Goal: Task Accomplishment & Management: Manage account settings

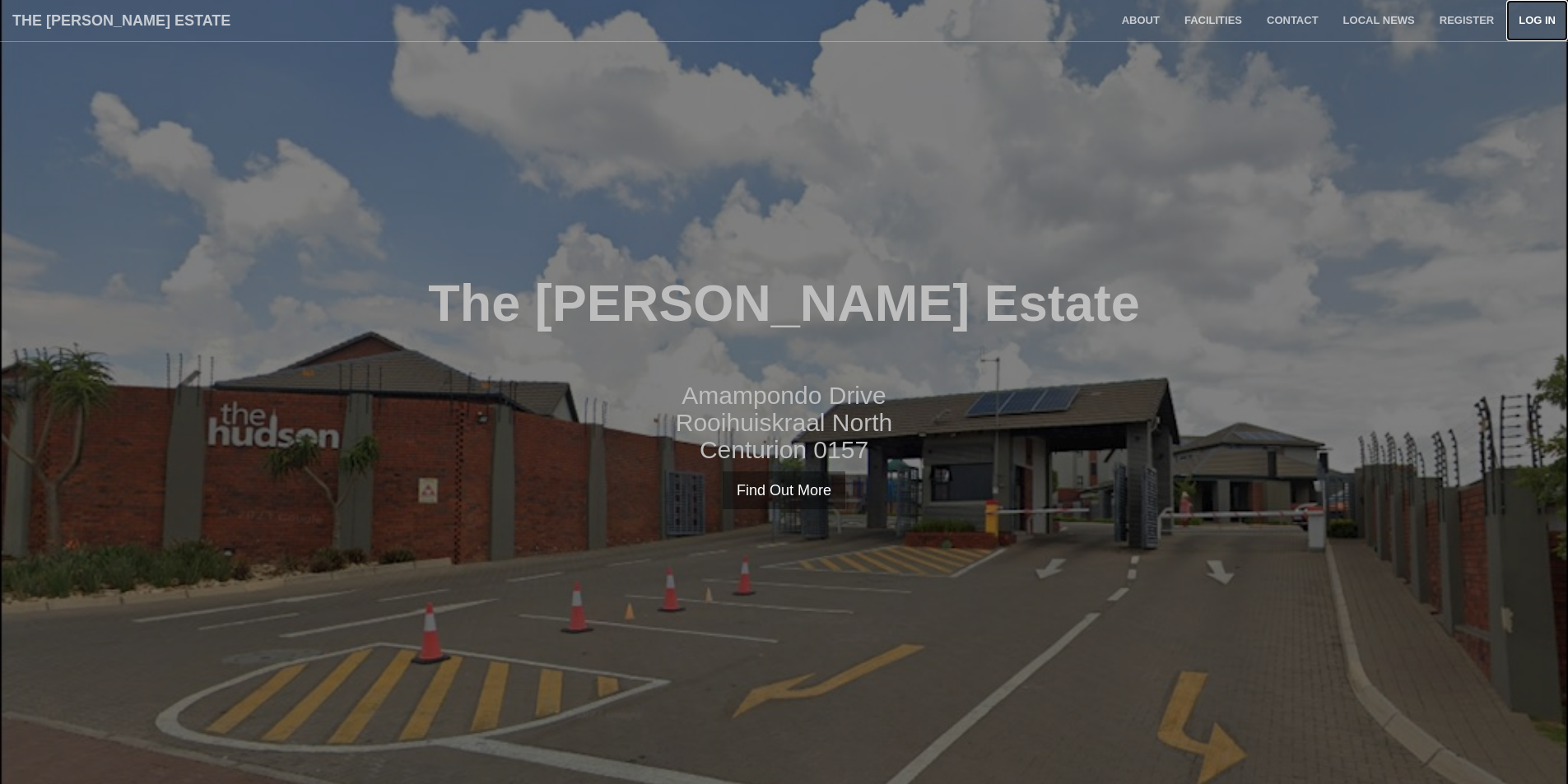
click at [1533, 27] on link "Log in" at bounding box center [1537, 21] width 61 height 42
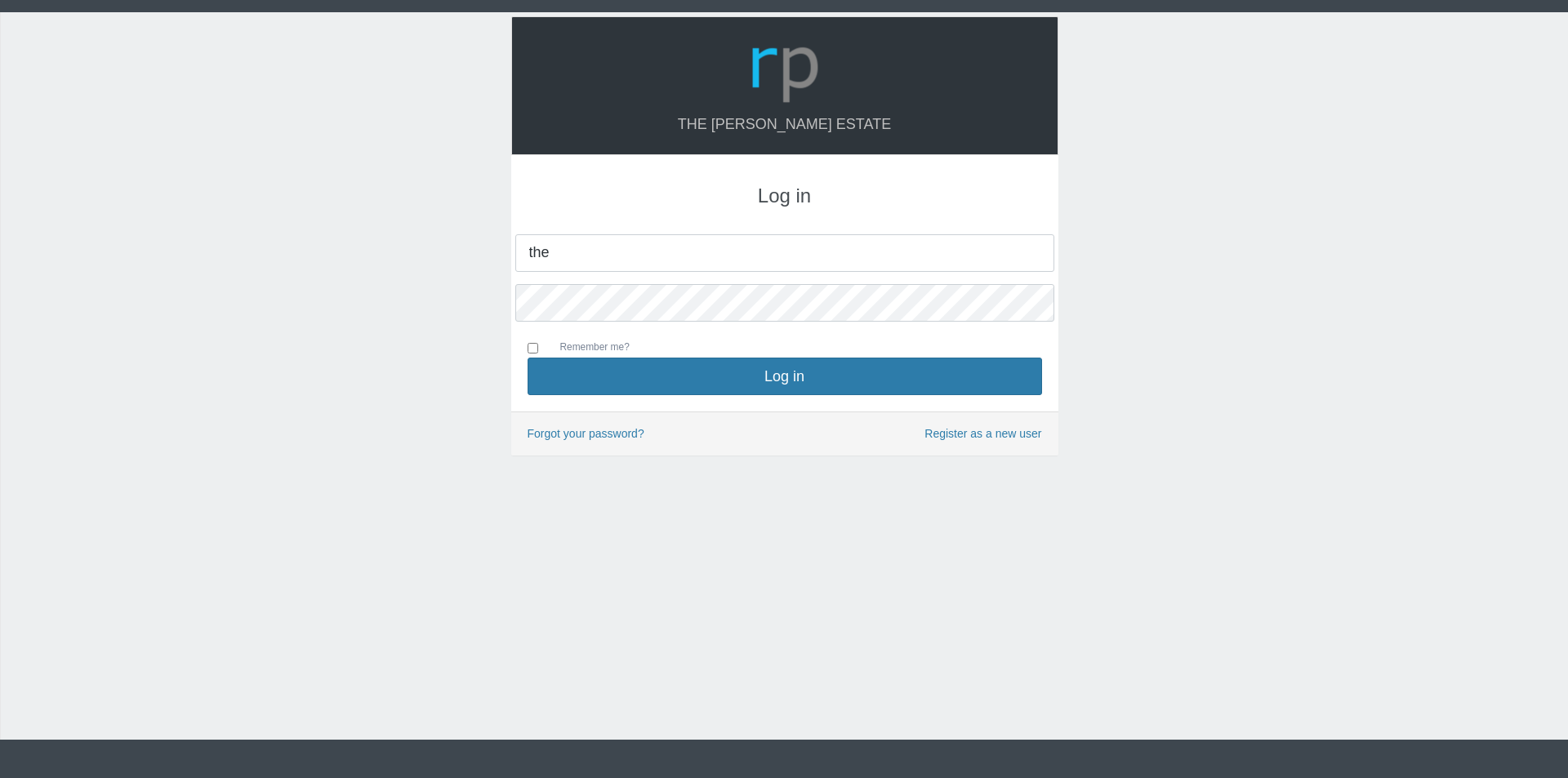
type input "[EMAIL_ADDRESS][DOMAIN_NAME]"
click at [527, 358] on button "Log in" at bounding box center [784, 377] width 514 height 37
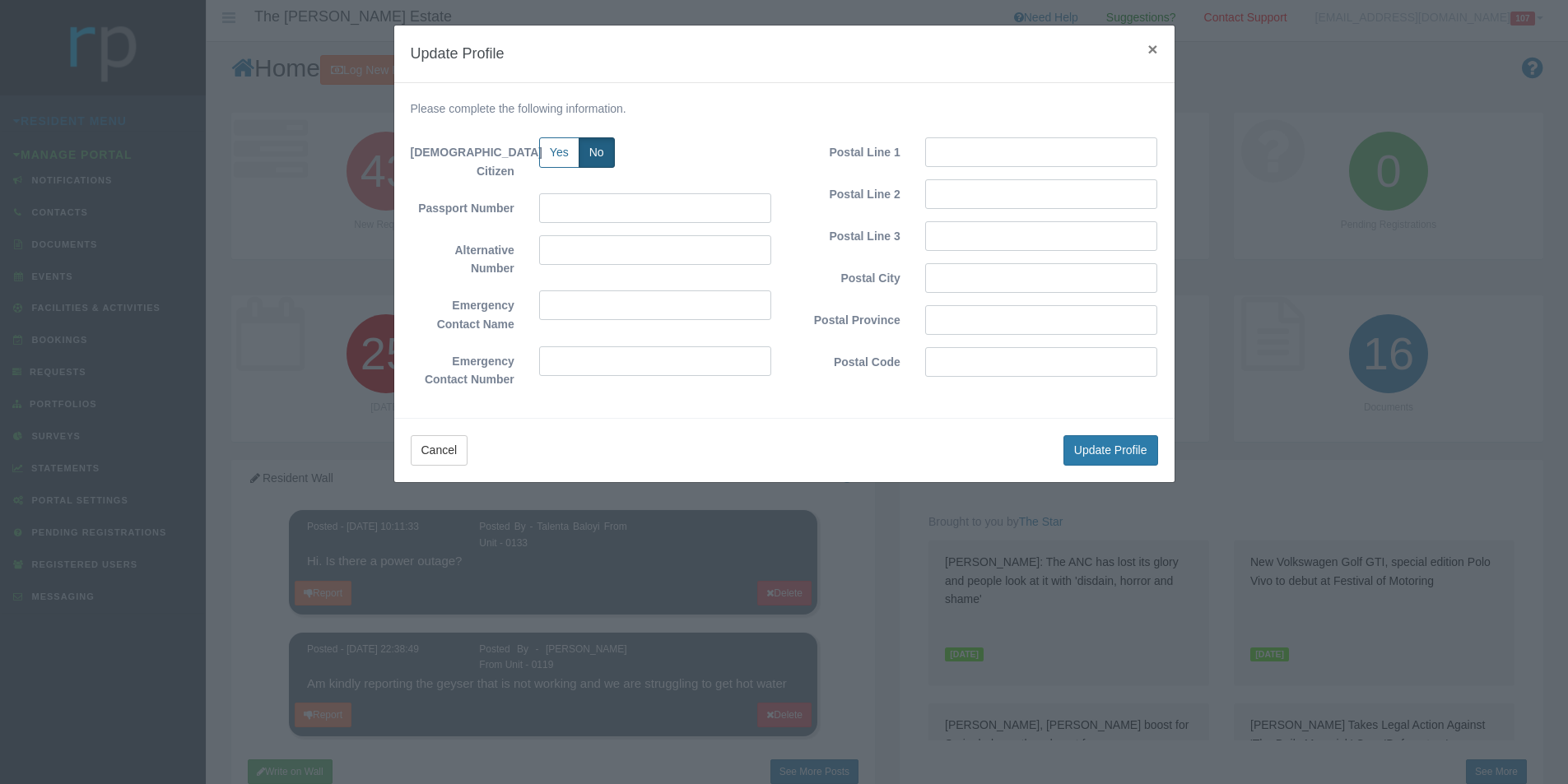
click at [1150, 53] on span "×" at bounding box center [1152, 49] width 10 height 19
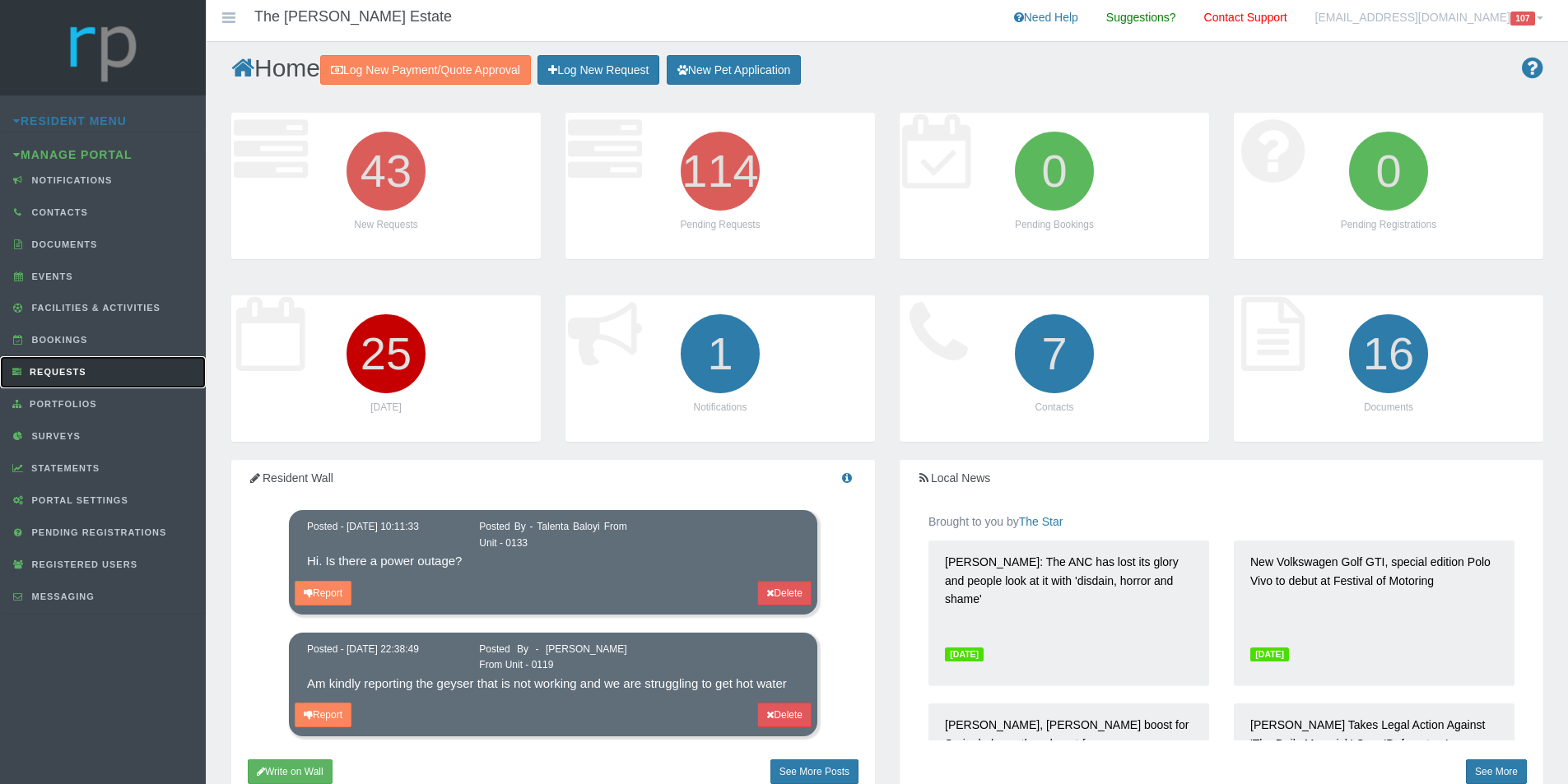
click at [55, 368] on span "Requests" at bounding box center [56, 372] width 60 height 10
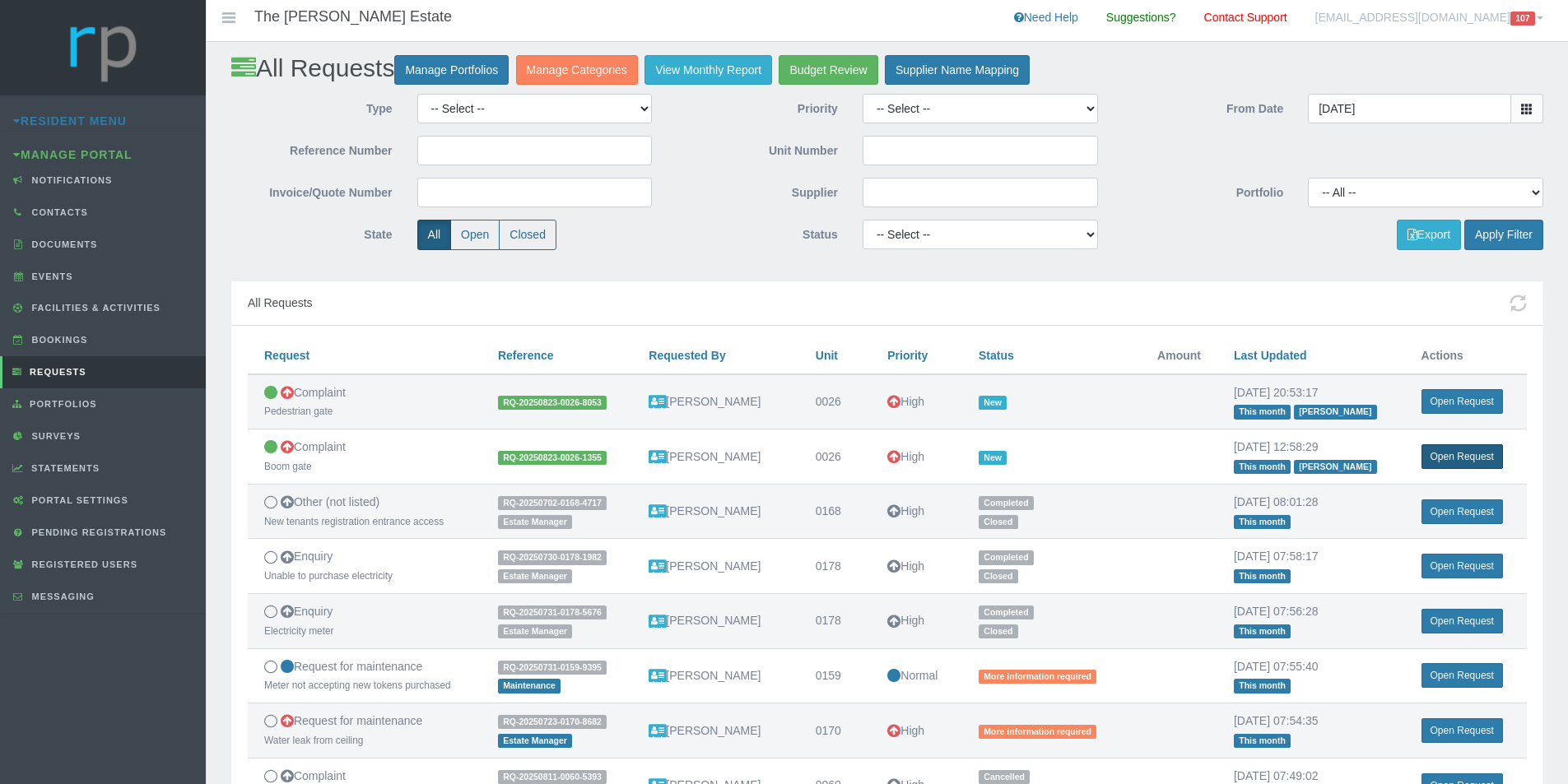
click at [1473, 460] on link "Open Request" at bounding box center [1463, 456] width 81 height 25
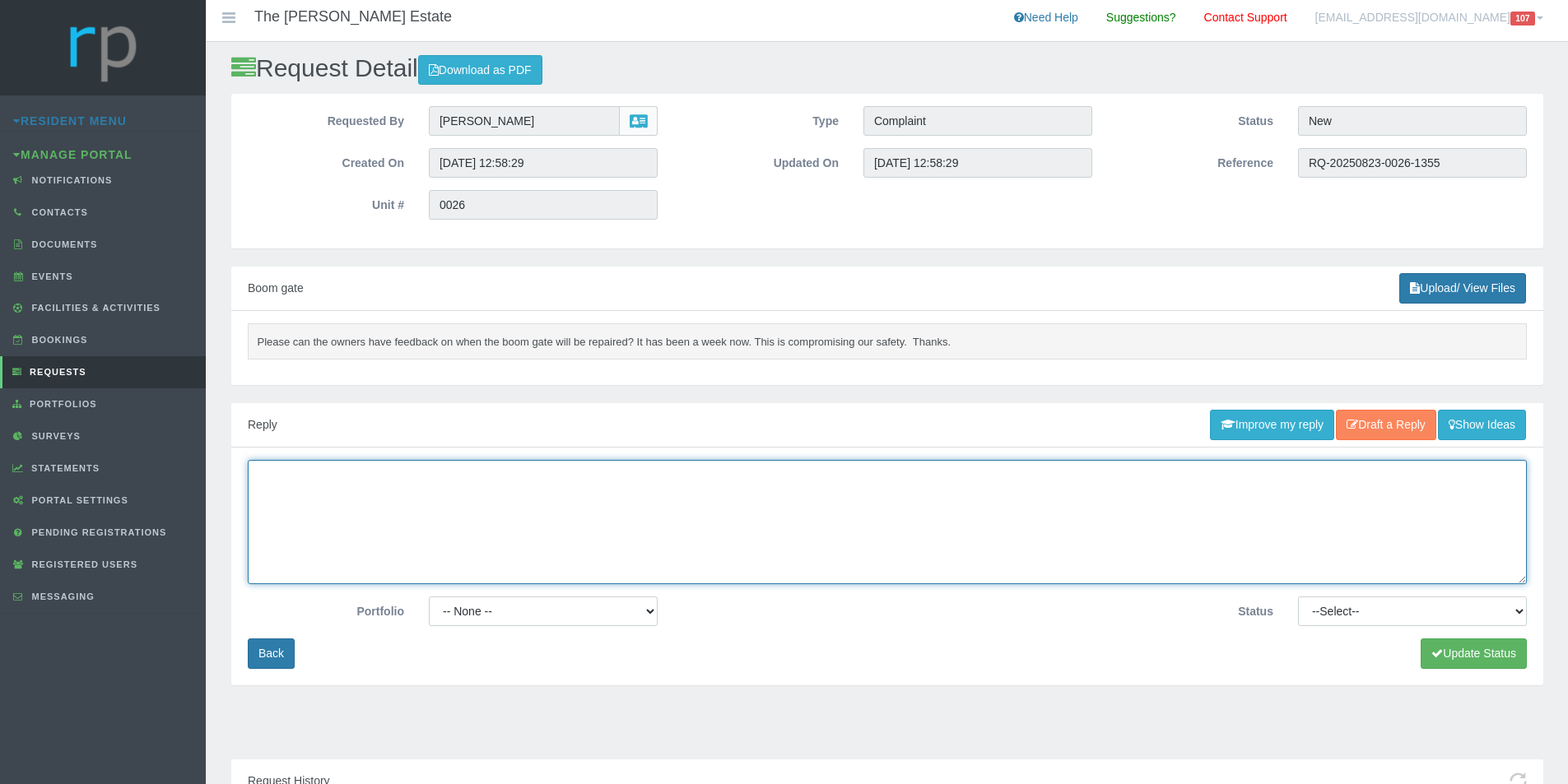
click at [676, 516] on textarea at bounding box center [888, 521] width 1279 height 124
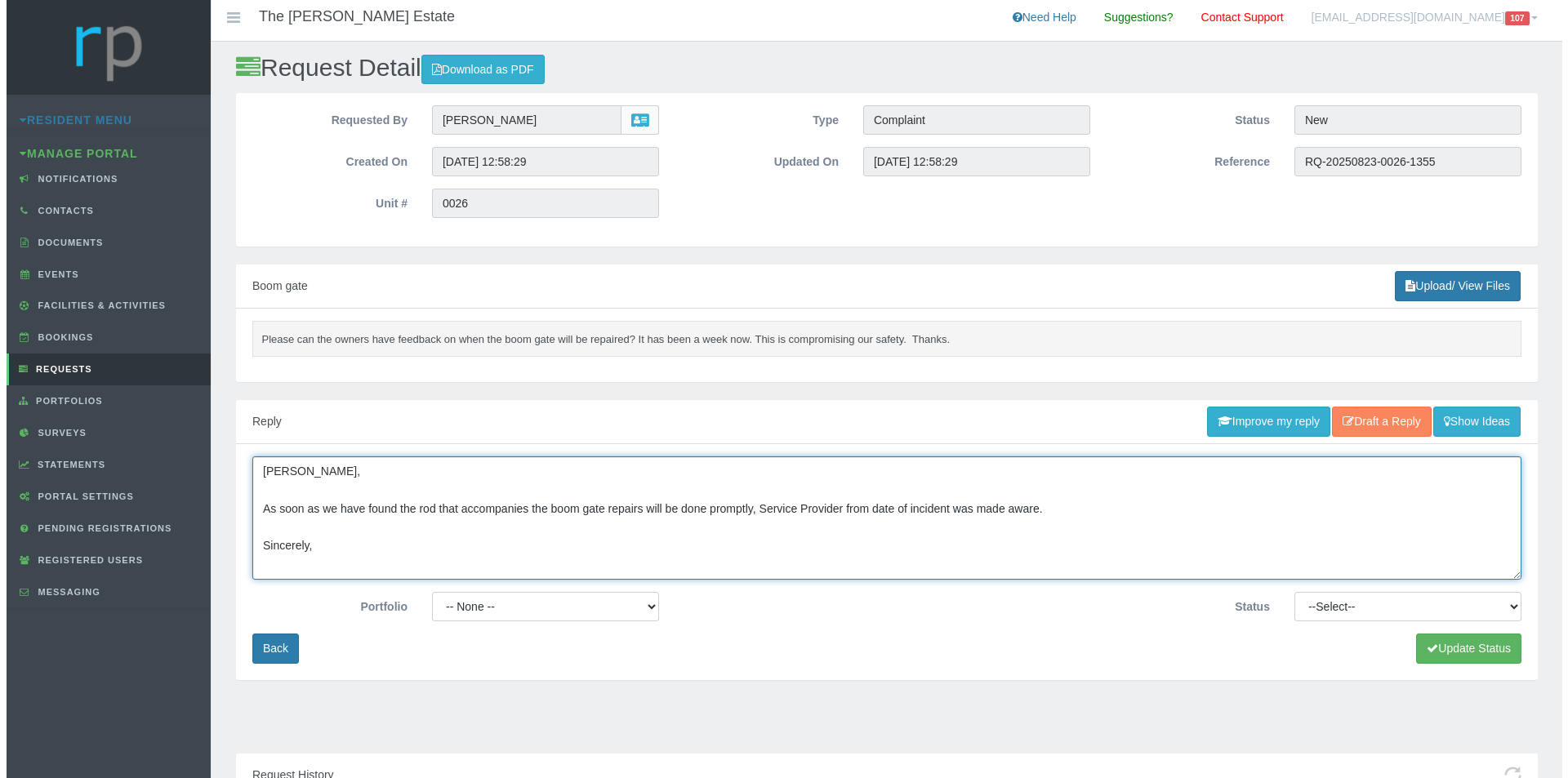
scroll to position [12, 0]
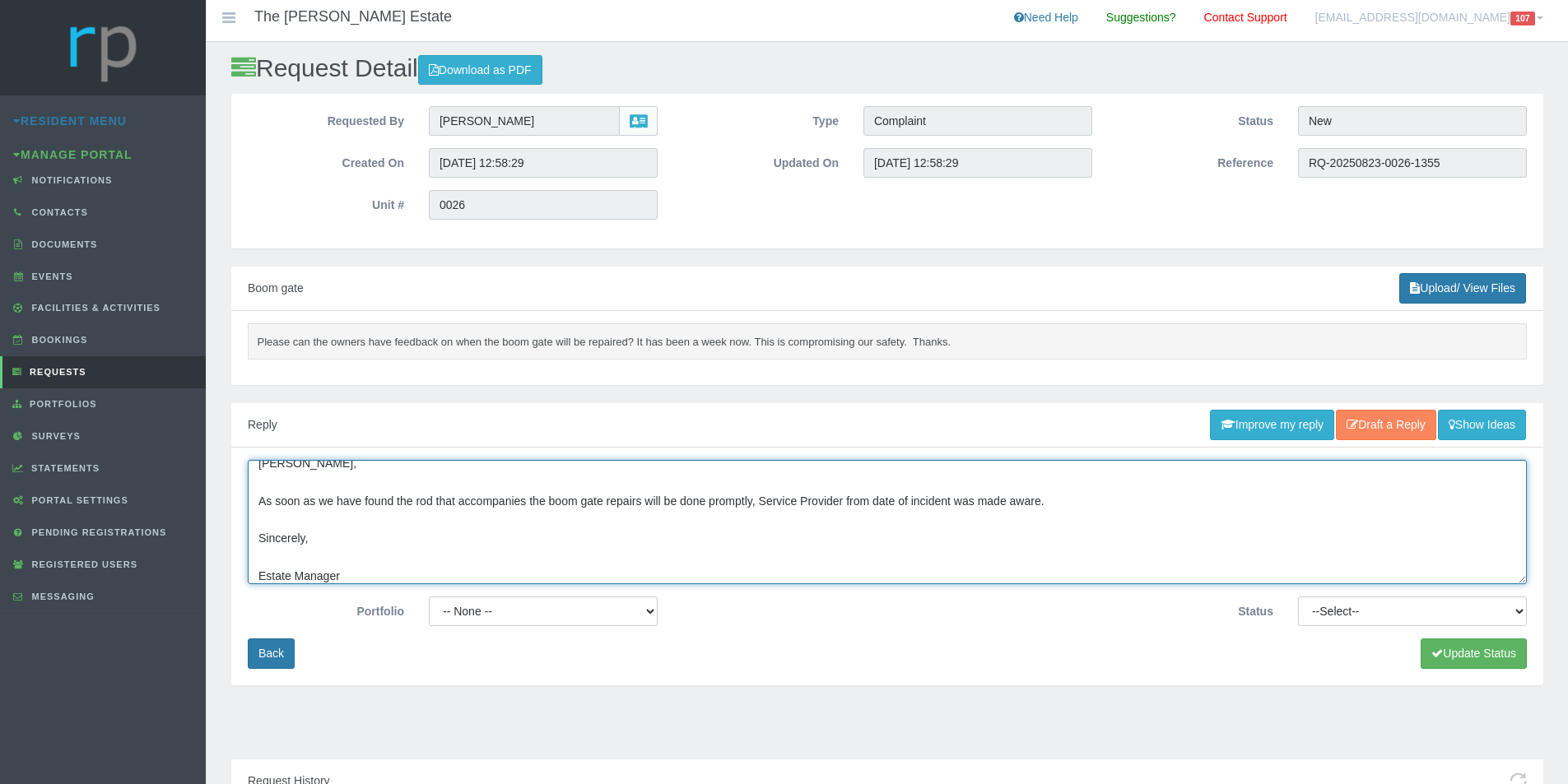
type textarea "[PERSON_NAME], As soon as we have found the rod that accompanies the boom gate …"
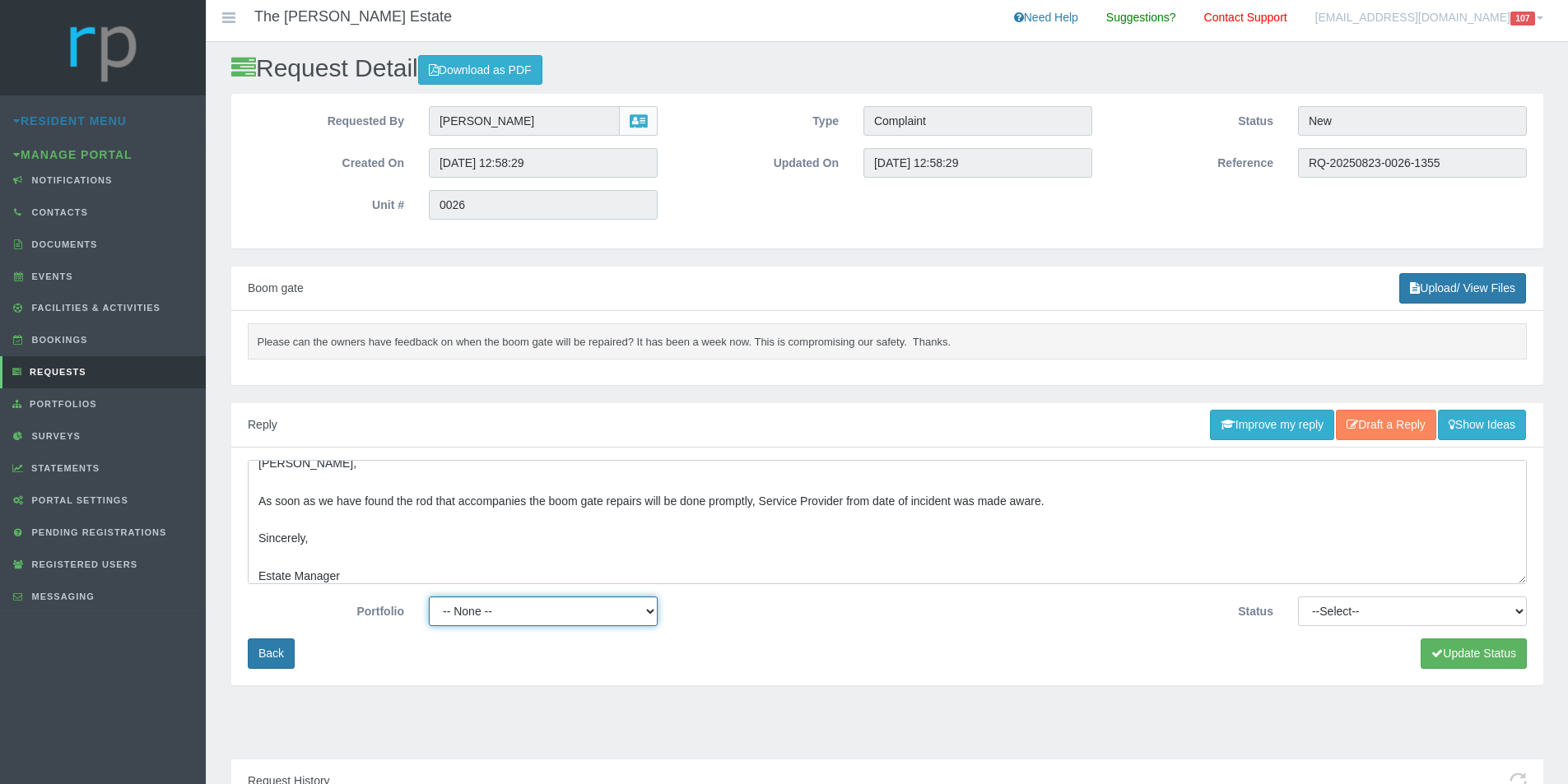
click at [647, 609] on select "-- None -- Chairperson Estate Manager Finance Gardens Maintenance Security" at bounding box center [543, 612] width 229 height 30
select select "ESTATEMNGR"
click at [428, 597] on select "-- None -- Chairperson Estate Manager Finance Gardens Maintenance Security" at bounding box center [543, 612] width 229 height 30
click at [1501, 611] on select "--Select-- Approved Cancelled Completed Declined More information required New …" at bounding box center [1412, 612] width 229 height 30
select select "PENDING"
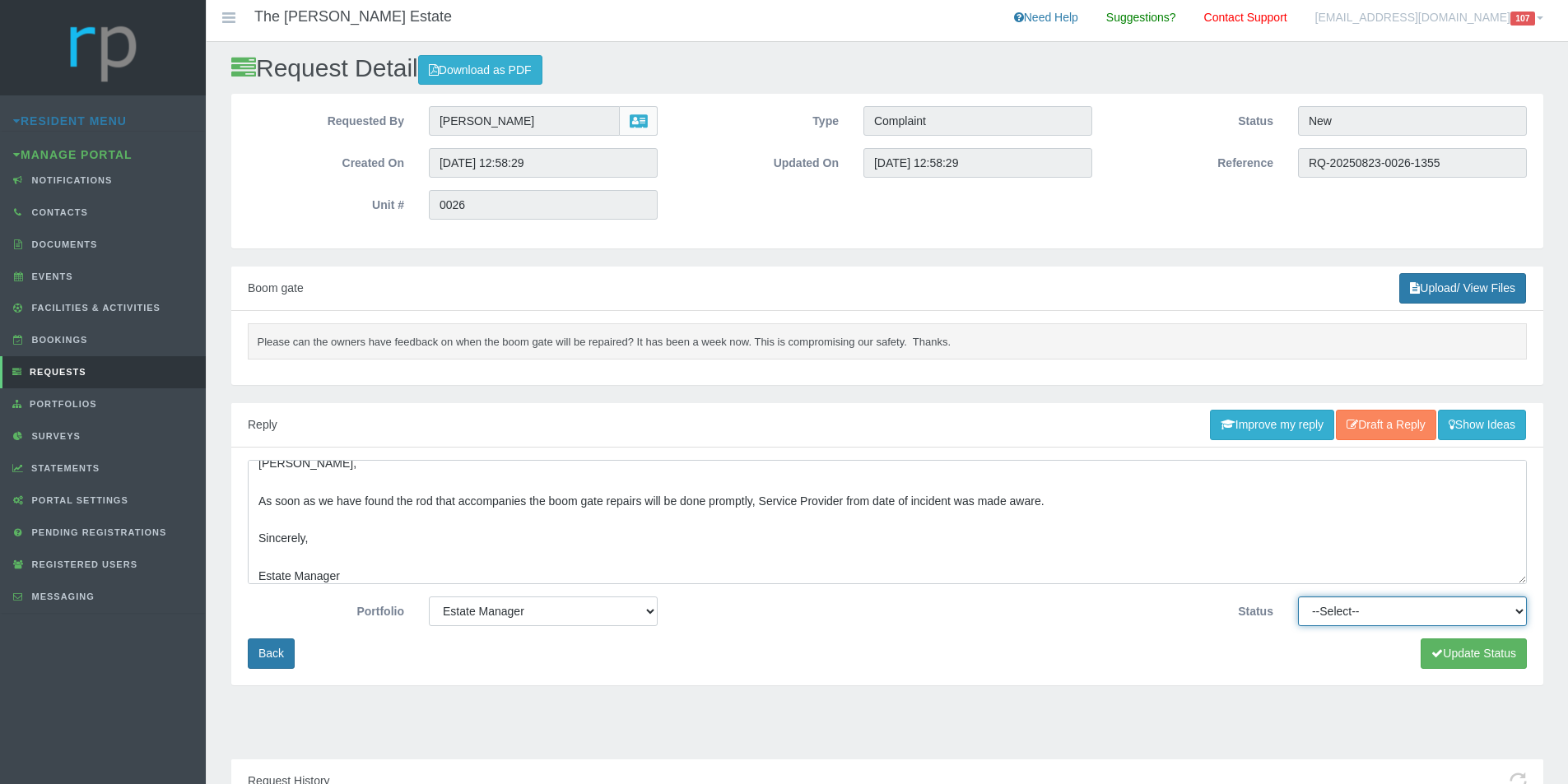
click at [1298, 597] on select "--Select-- Approved Cancelled Completed Declined More information required New …" at bounding box center [1412, 612] width 229 height 30
click at [1468, 651] on button "Update Status" at bounding box center [1474, 653] width 106 height 31
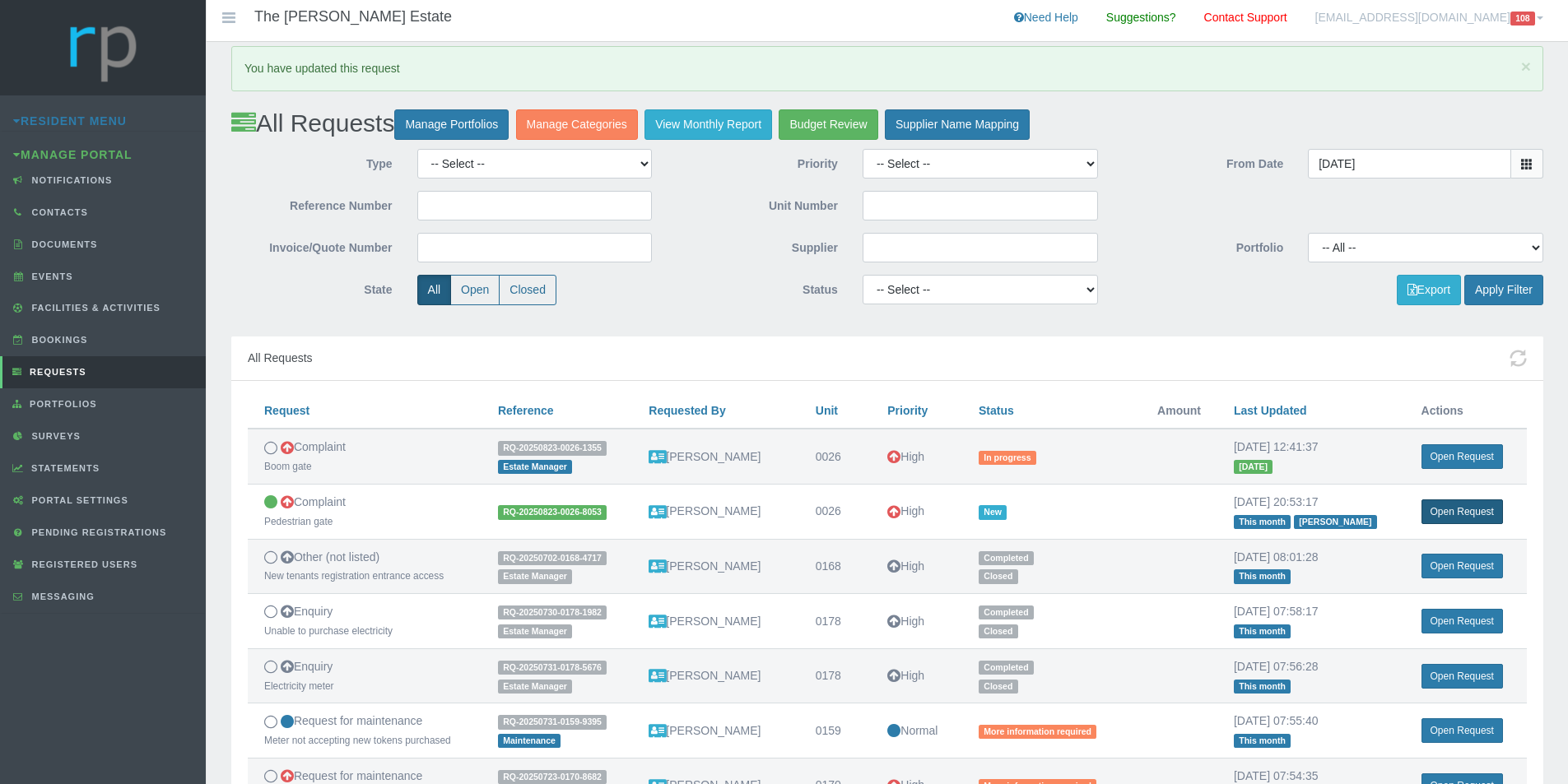
click at [1461, 510] on link "Open Request" at bounding box center [1463, 511] width 81 height 25
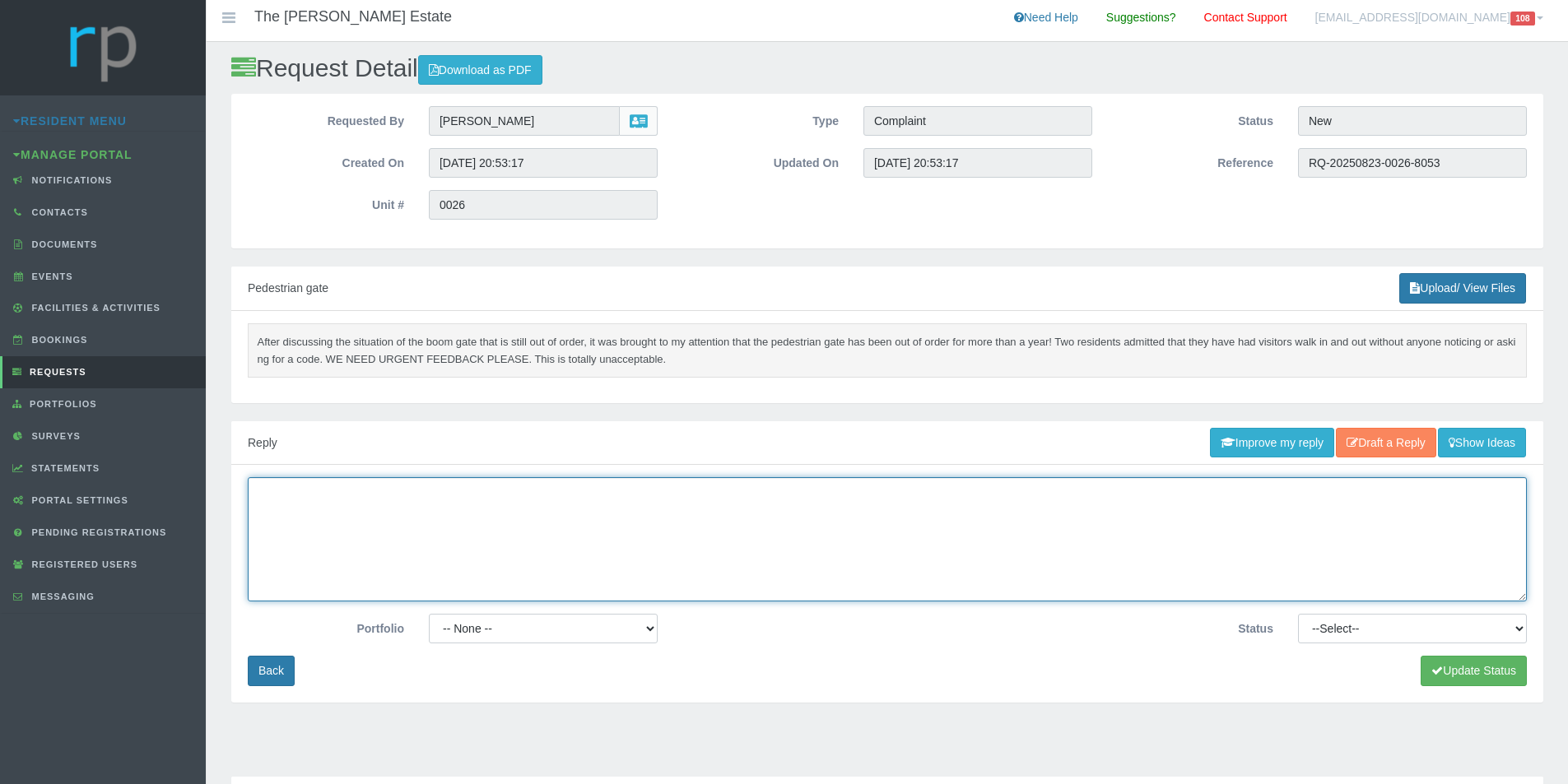
click at [543, 506] on textarea at bounding box center [888, 538] width 1279 height 124
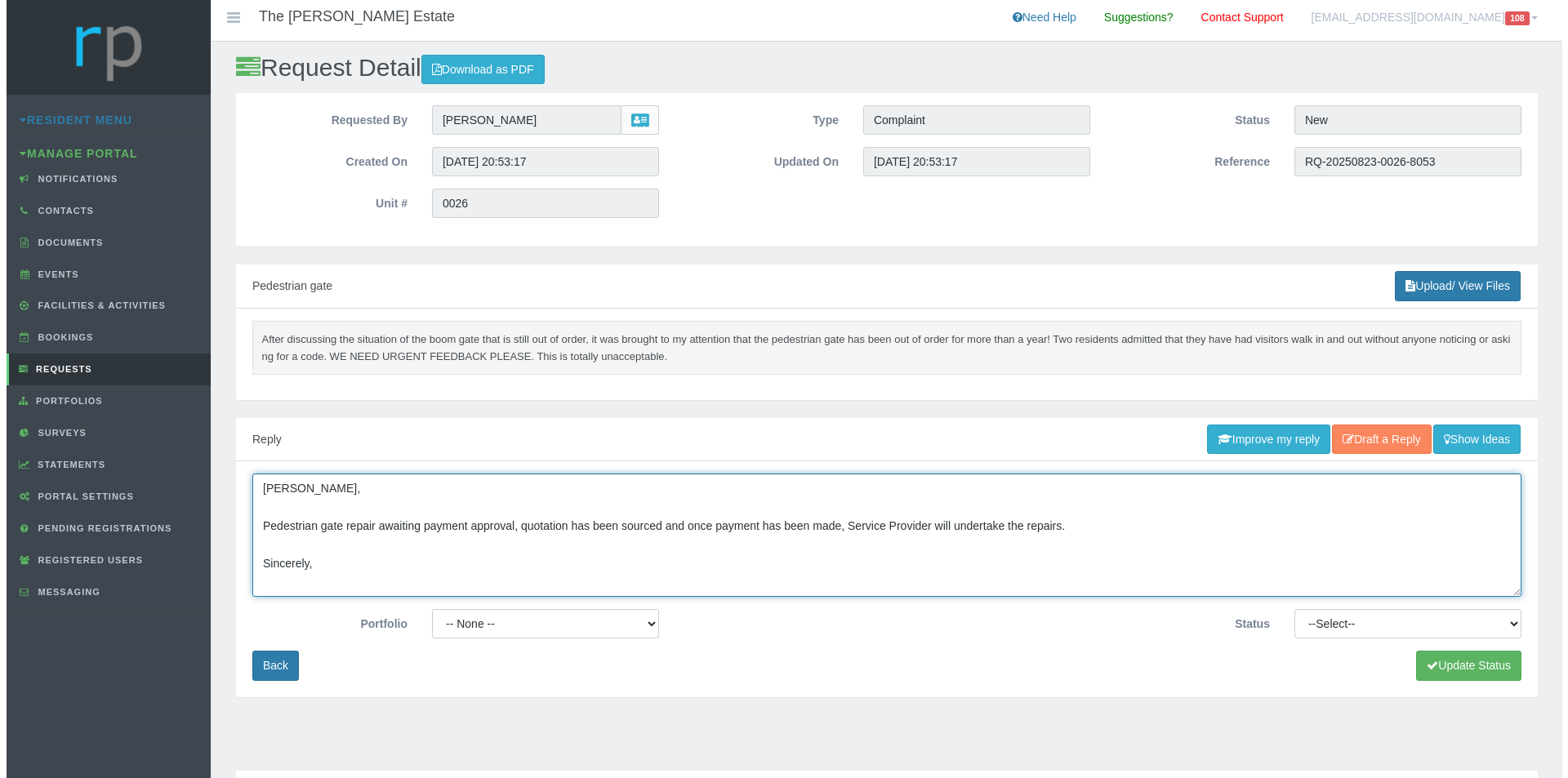
scroll to position [12, 0]
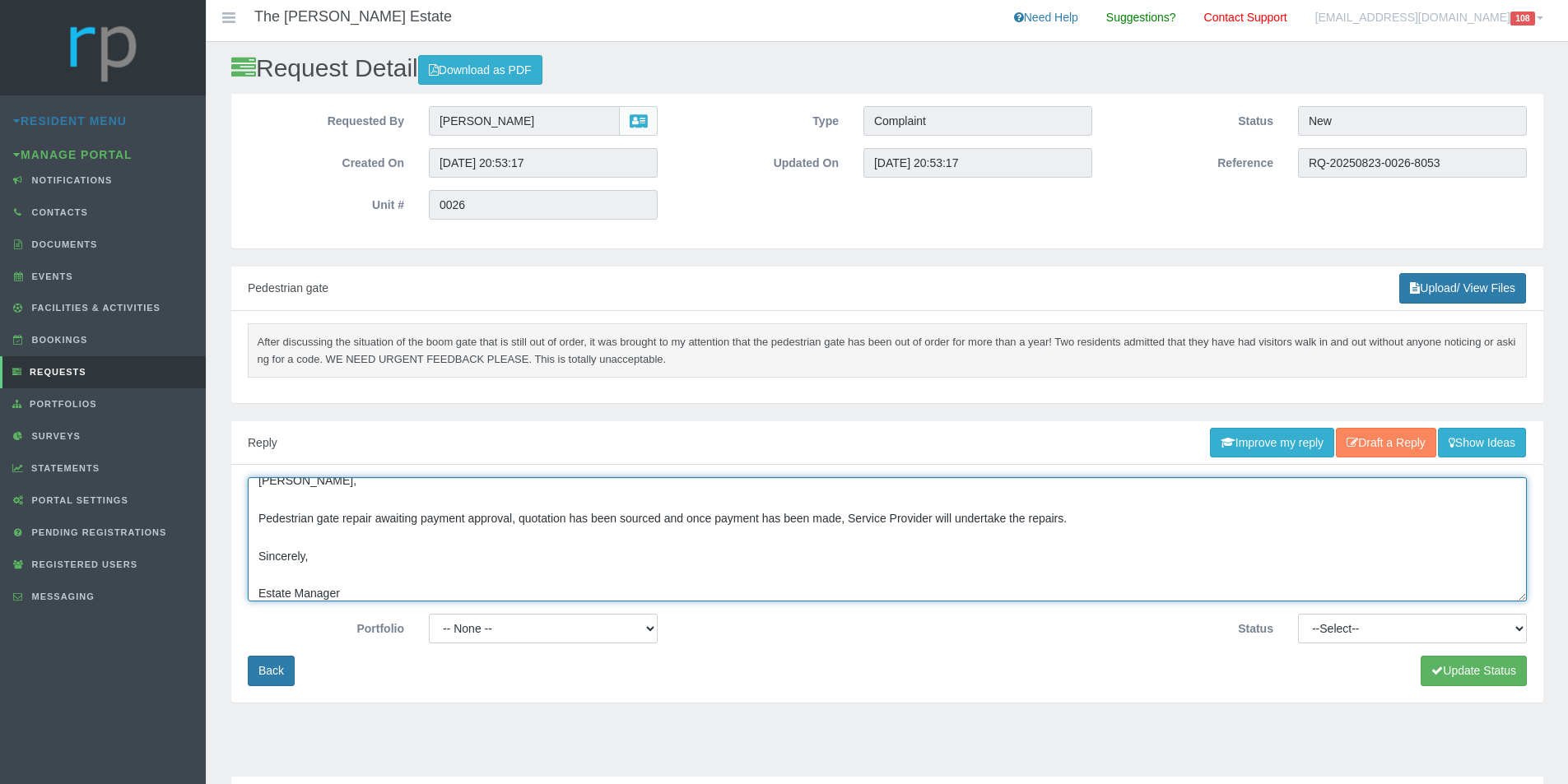
type textarea "Afternoon Tanya, Pedestrian gate repair awaiting payment approval, quotation ha…"
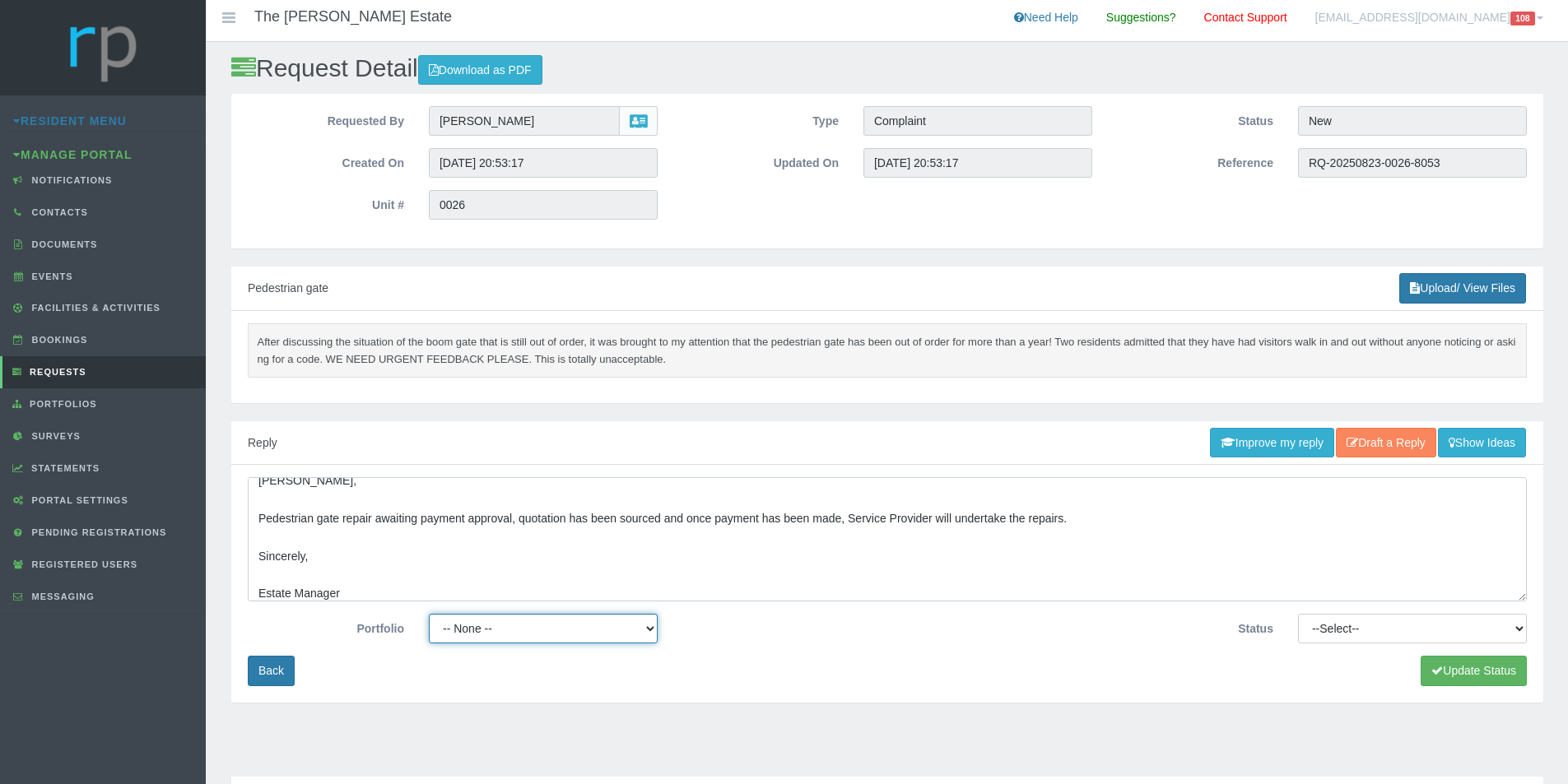
click at [588, 618] on select "-- None -- Chairperson Estate Manager Finance Gardens Maintenance Security" at bounding box center [543, 628] width 229 height 30
select select "ESTATEMNGR"
click at [428, 614] on select "-- None -- Chairperson Estate Manager Finance Gardens Maintenance Security" at bounding box center [543, 628] width 229 height 30
click at [1446, 633] on select "--Select-- Approved Cancelled Completed Declined More information required New …" at bounding box center [1412, 628] width 229 height 30
select select "PENDING"
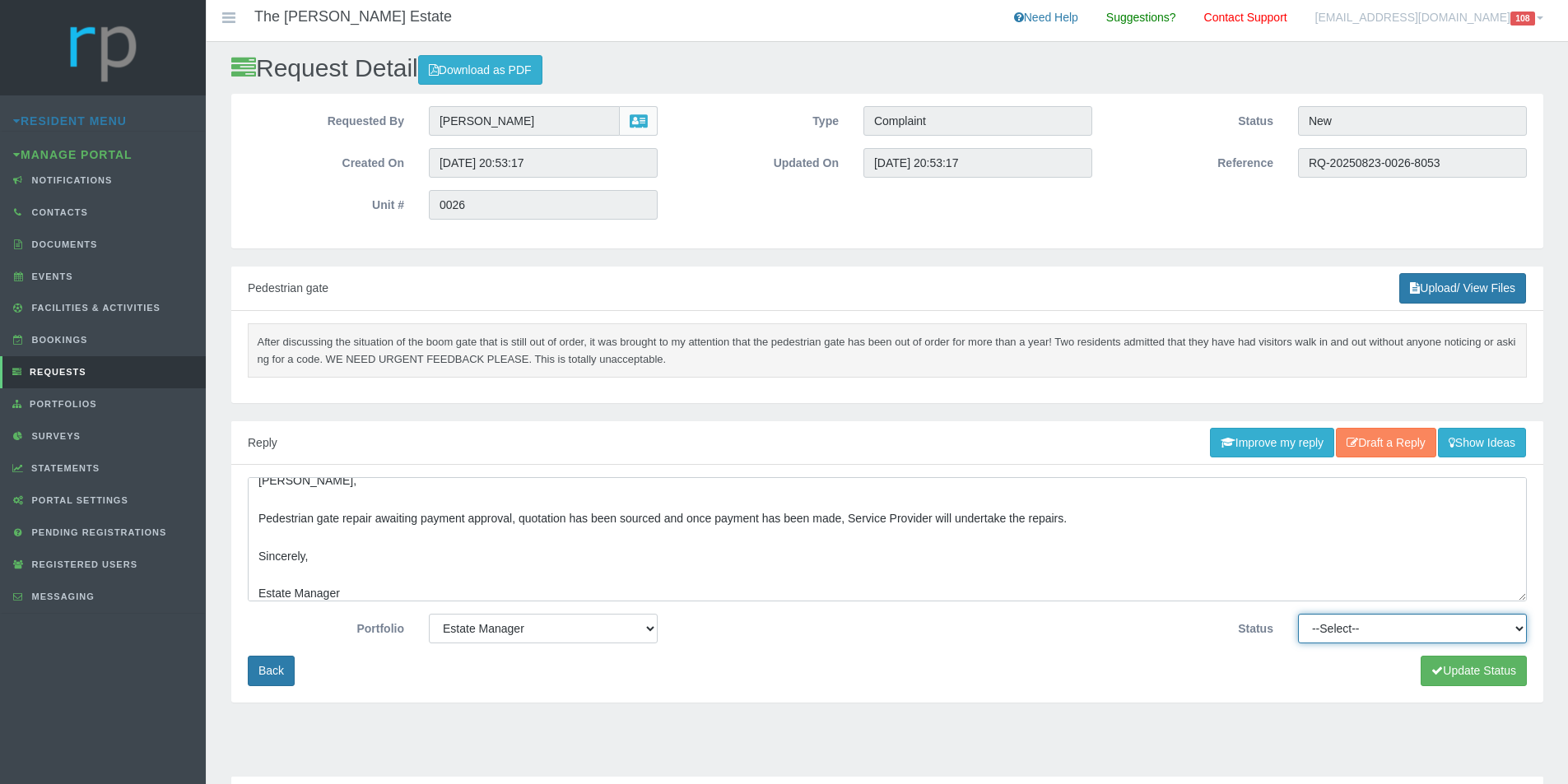
click at [1298, 614] on select "--Select-- Approved Cancelled Completed Declined More information required New …" at bounding box center [1412, 628] width 229 height 30
click at [1470, 671] on button "Update Status" at bounding box center [1474, 671] width 106 height 31
